Goal: Information Seeking & Learning: Learn about a topic

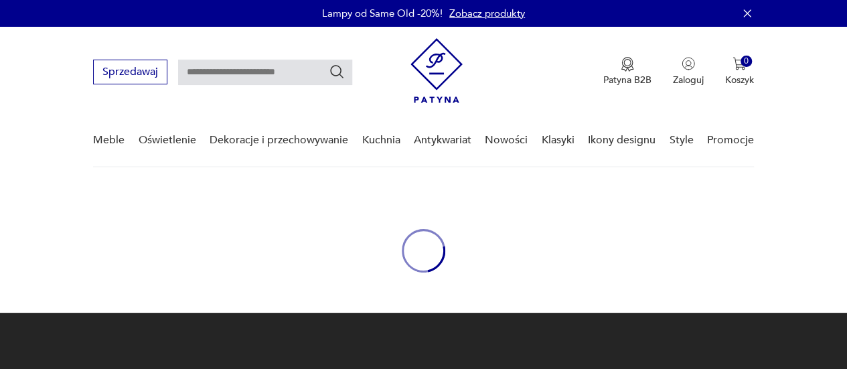
click at [461, 8] on link "Zobacz produkty" at bounding box center [487, 13] width 76 height 13
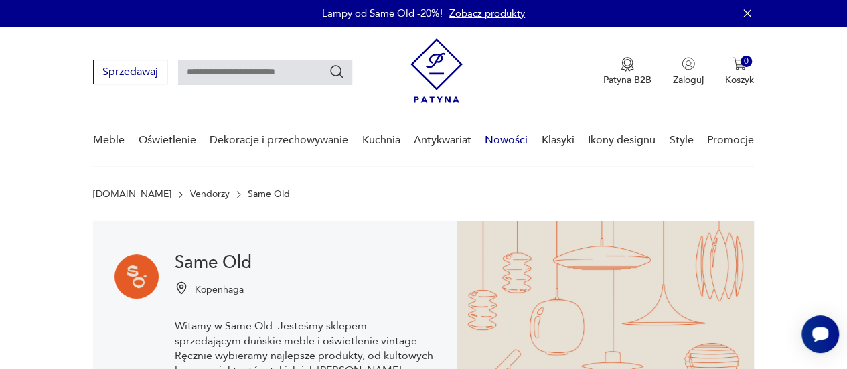
click at [507, 141] on link "Nowości" at bounding box center [506, 140] width 43 height 52
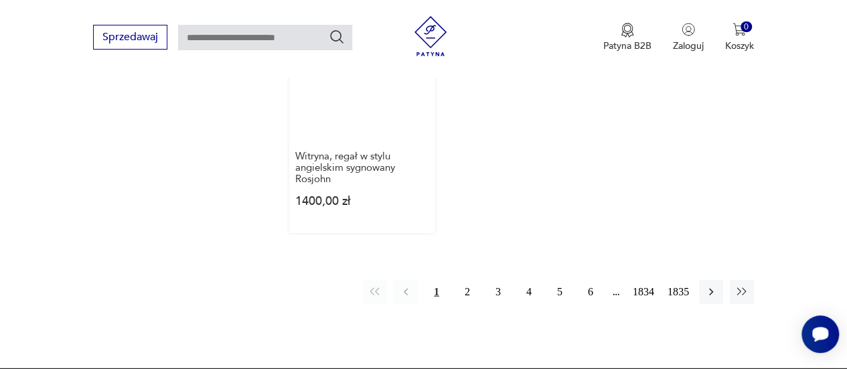
scroll to position [1740, 0]
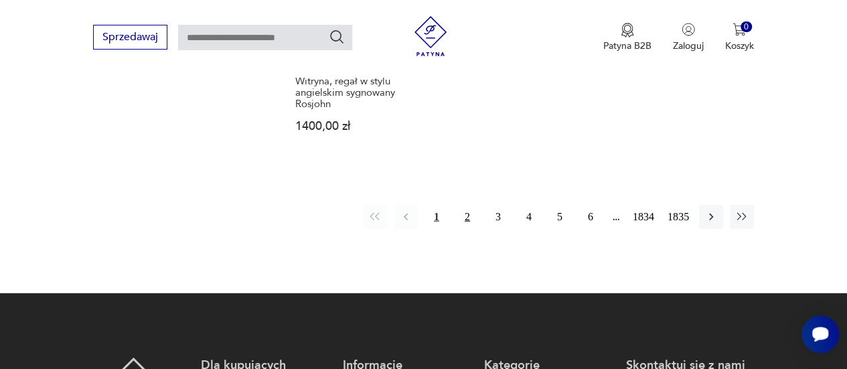
click at [466, 215] on button "2" at bounding box center [467, 217] width 24 height 24
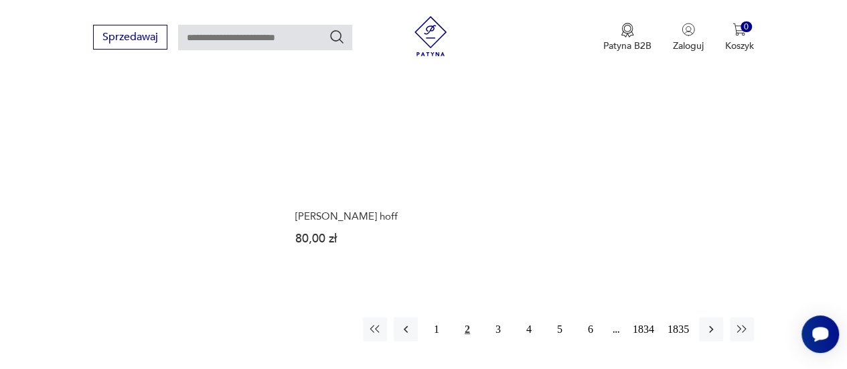
scroll to position [1807, 0]
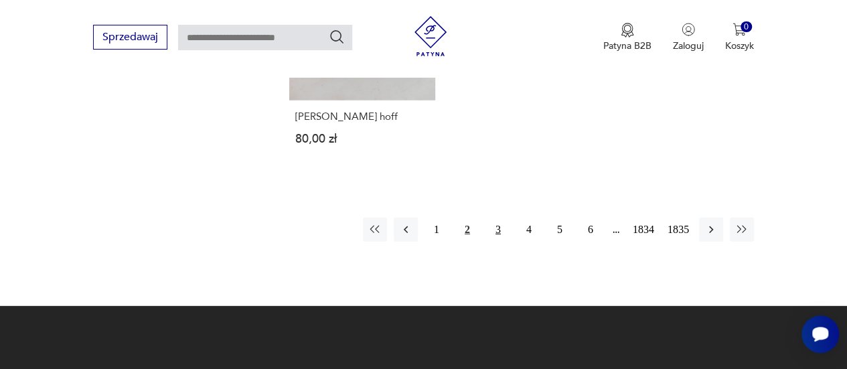
click at [493, 218] on button "3" at bounding box center [498, 230] width 24 height 24
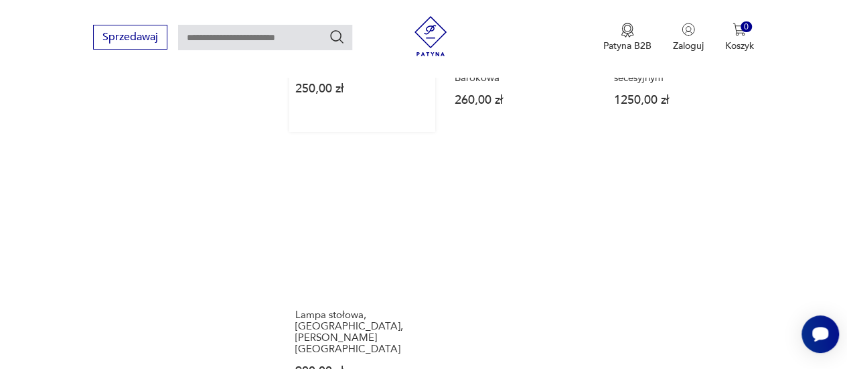
scroll to position [1673, 0]
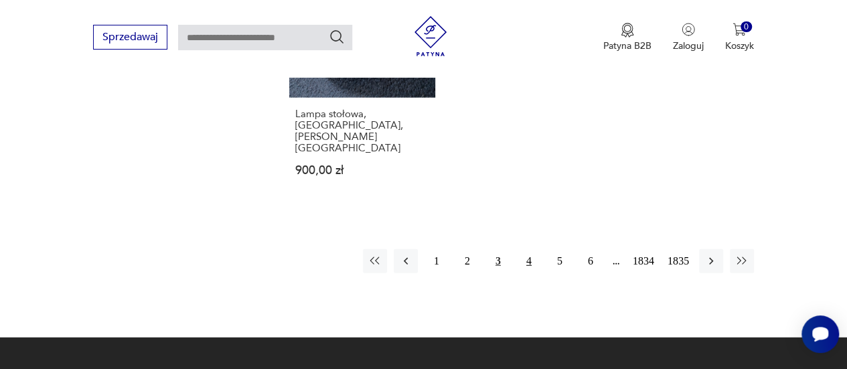
click at [525, 249] on button "4" at bounding box center [529, 261] width 24 height 24
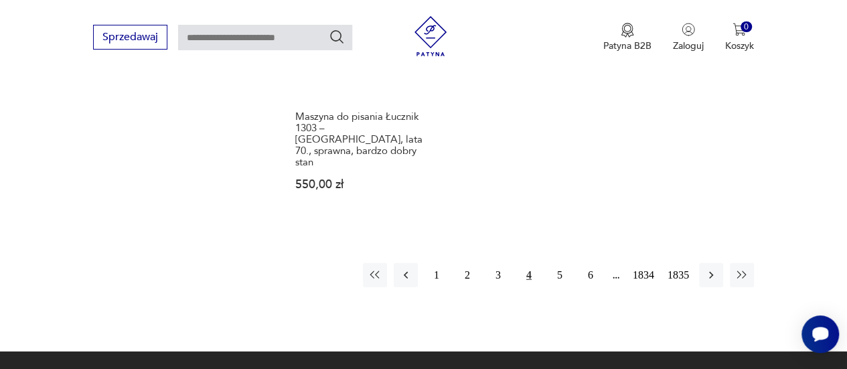
scroll to position [1740, 0]
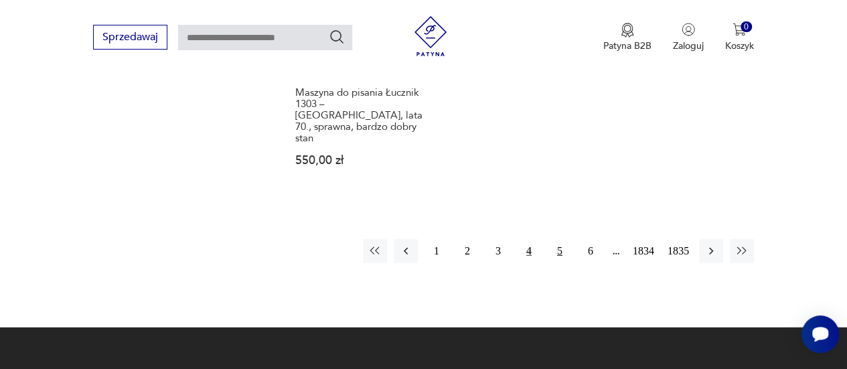
click at [549, 239] on button "5" at bounding box center [560, 251] width 24 height 24
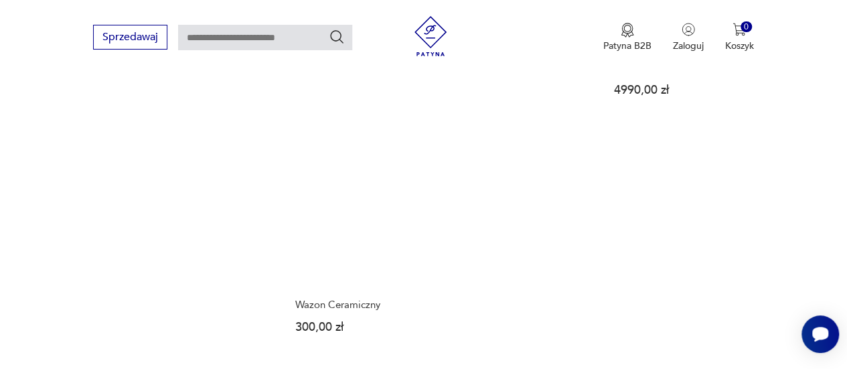
scroll to position [1740, 0]
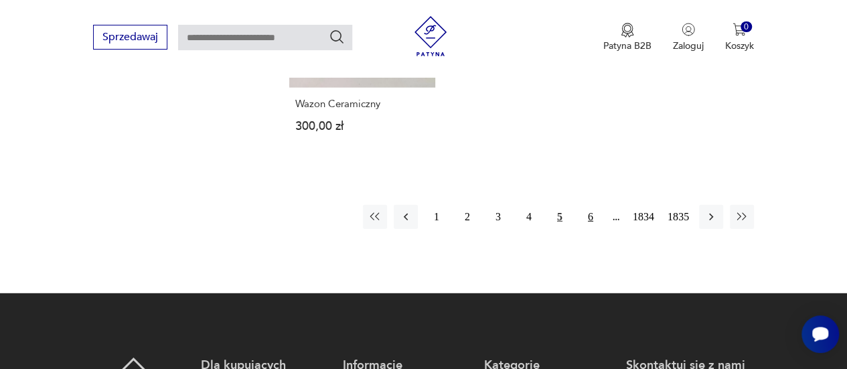
click at [585, 205] on button "6" at bounding box center [590, 217] width 24 height 24
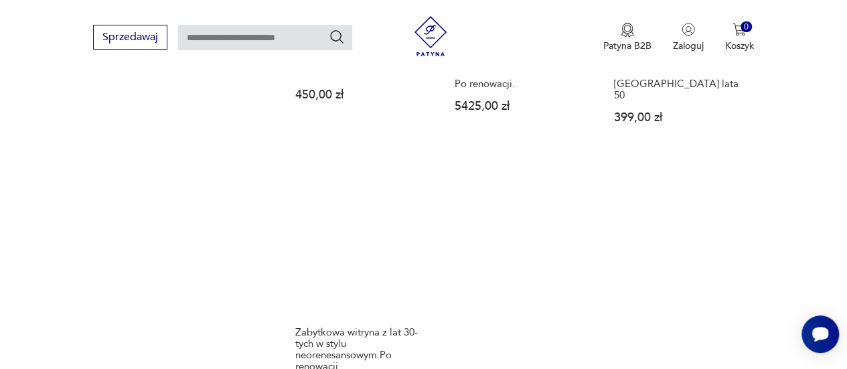
scroll to position [1539, 0]
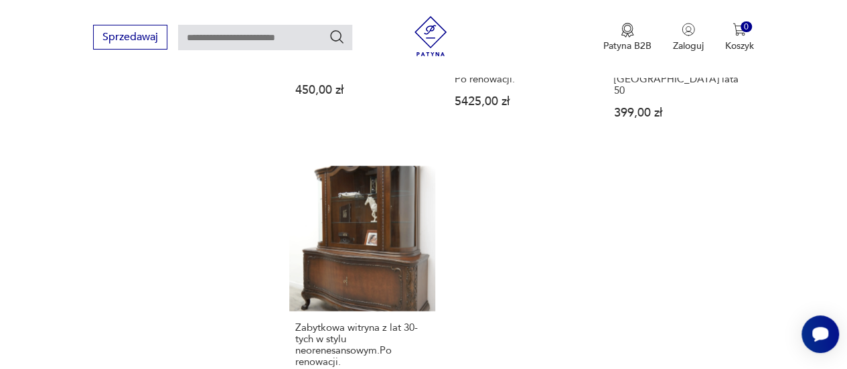
click at [256, 48] on input "text" at bounding box center [265, 37] width 174 height 25
type input "**********"
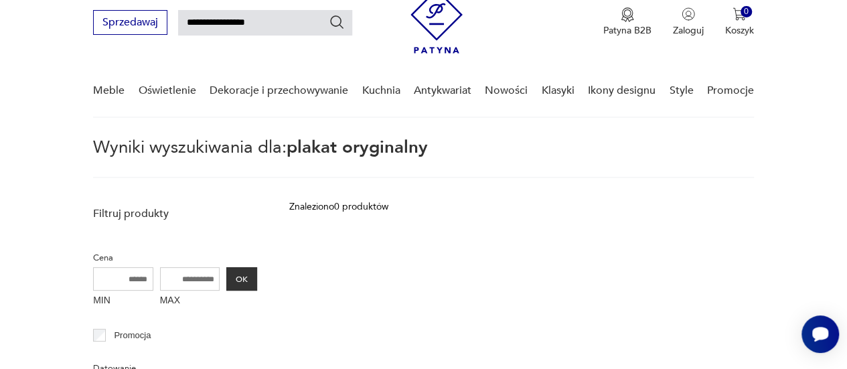
scroll to position [48, 0]
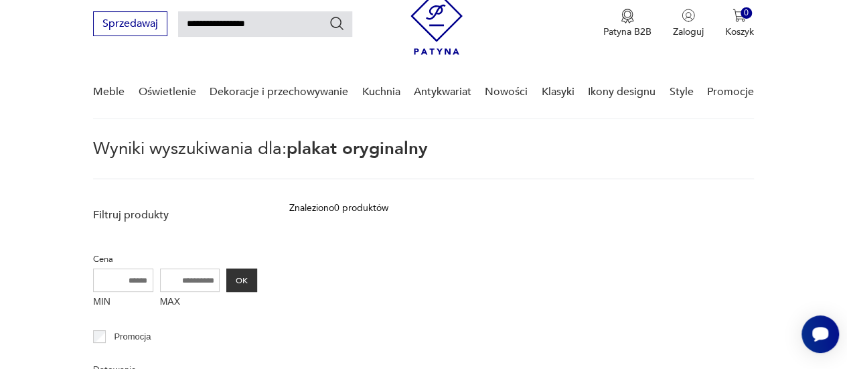
click at [265, 27] on input "**********" at bounding box center [265, 23] width 174 height 25
type input "******"
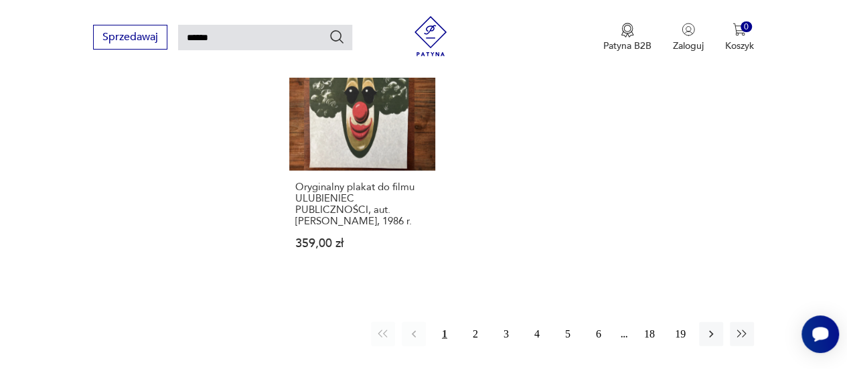
scroll to position [1722, 0]
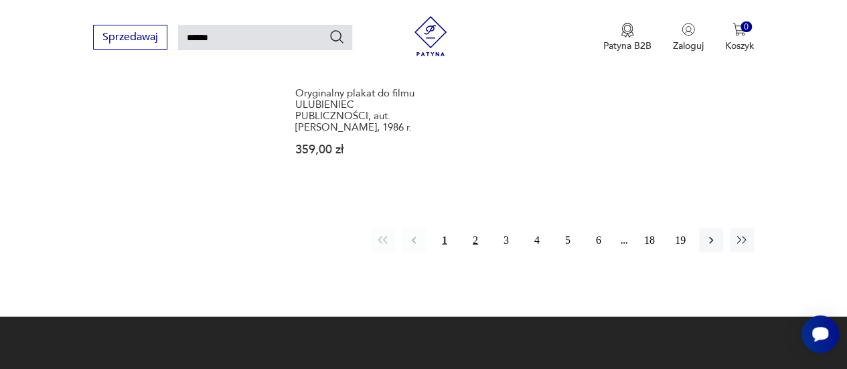
click at [481, 228] on button "2" at bounding box center [475, 240] width 24 height 24
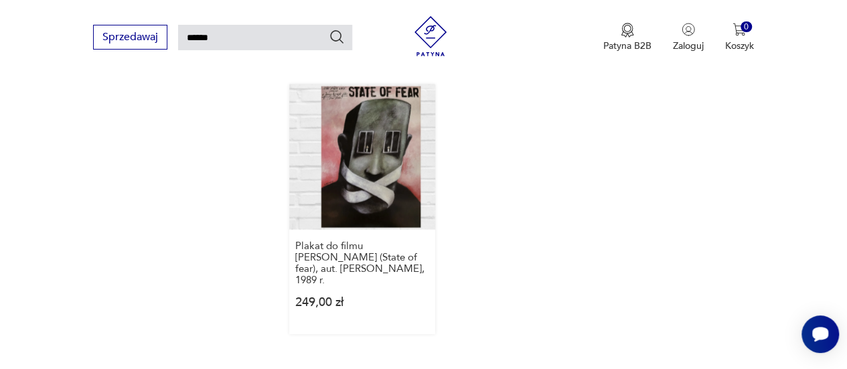
scroll to position [1789, 0]
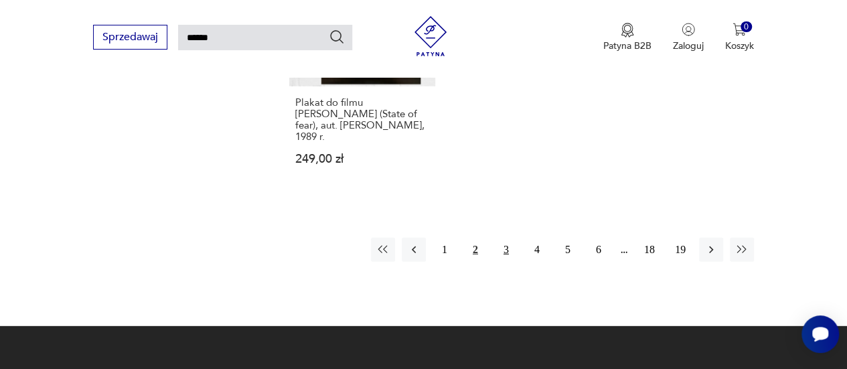
click at [505, 238] on button "3" at bounding box center [506, 250] width 24 height 24
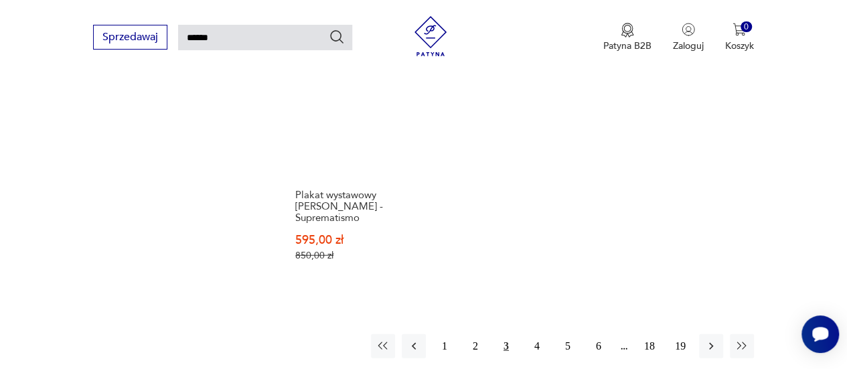
scroll to position [1588, 0]
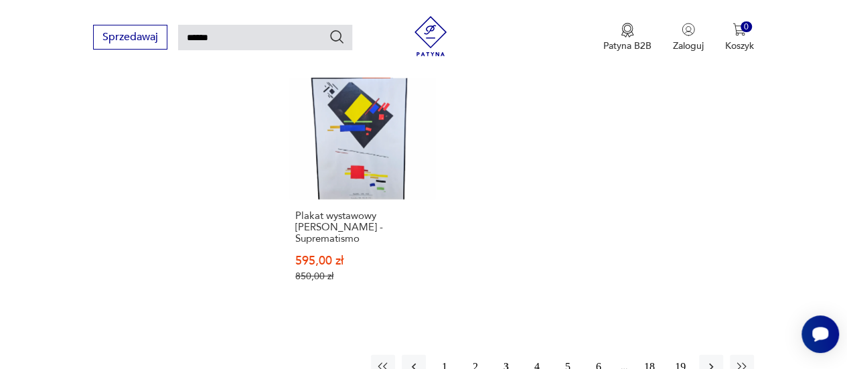
click at [540, 355] on button "4" at bounding box center [537, 367] width 24 height 24
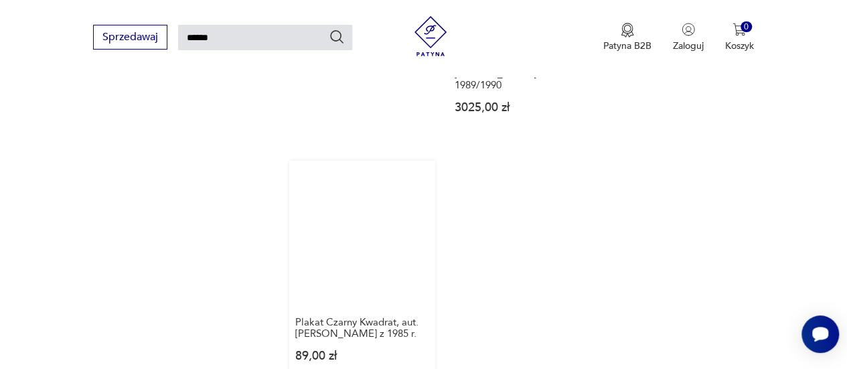
scroll to position [1655, 0]
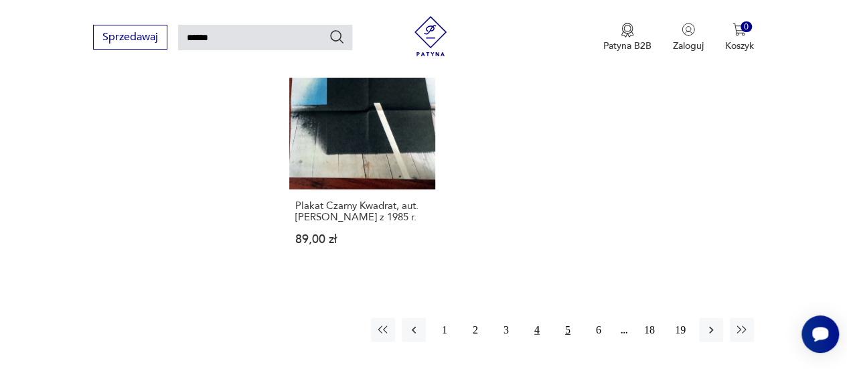
click at [570, 318] on button "5" at bounding box center [568, 330] width 24 height 24
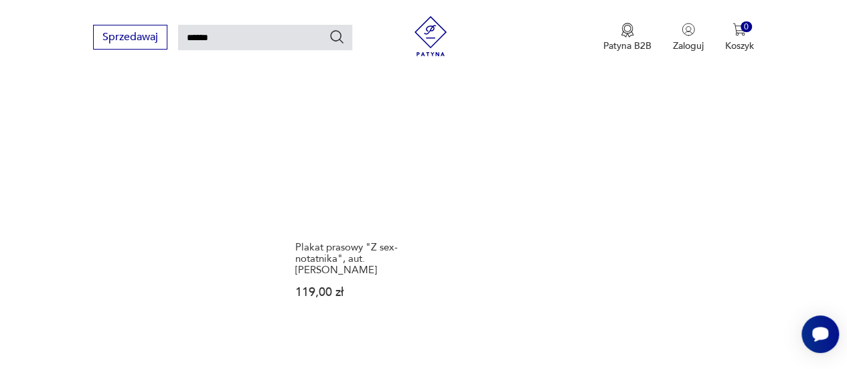
scroll to position [1655, 0]
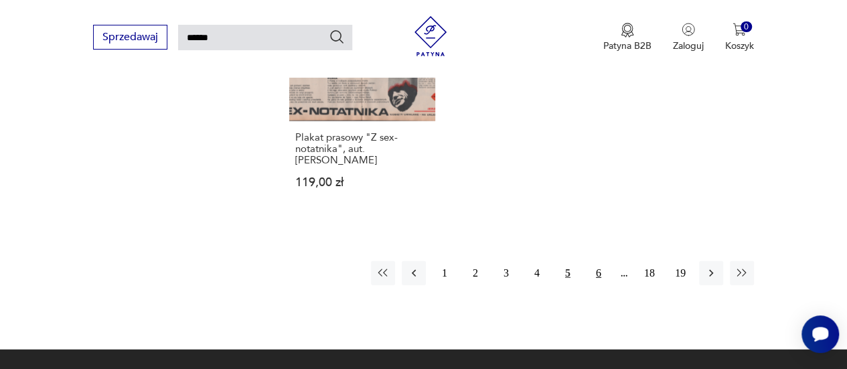
click at [599, 266] on button "6" at bounding box center [598, 273] width 24 height 24
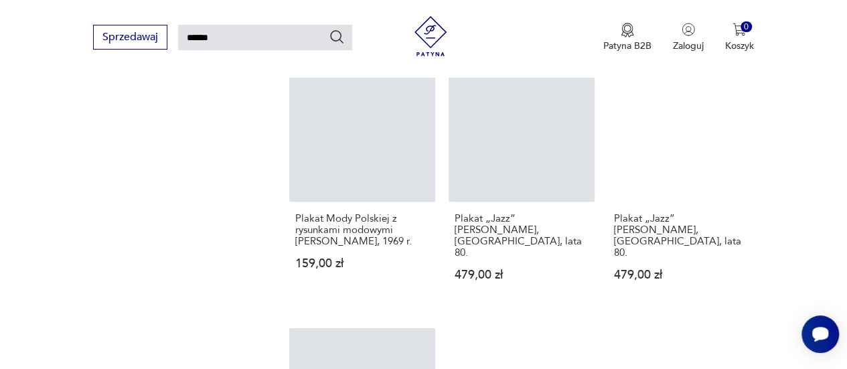
scroll to position [1521, 0]
